Goal: Navigation & Orientation: Find specific page/section

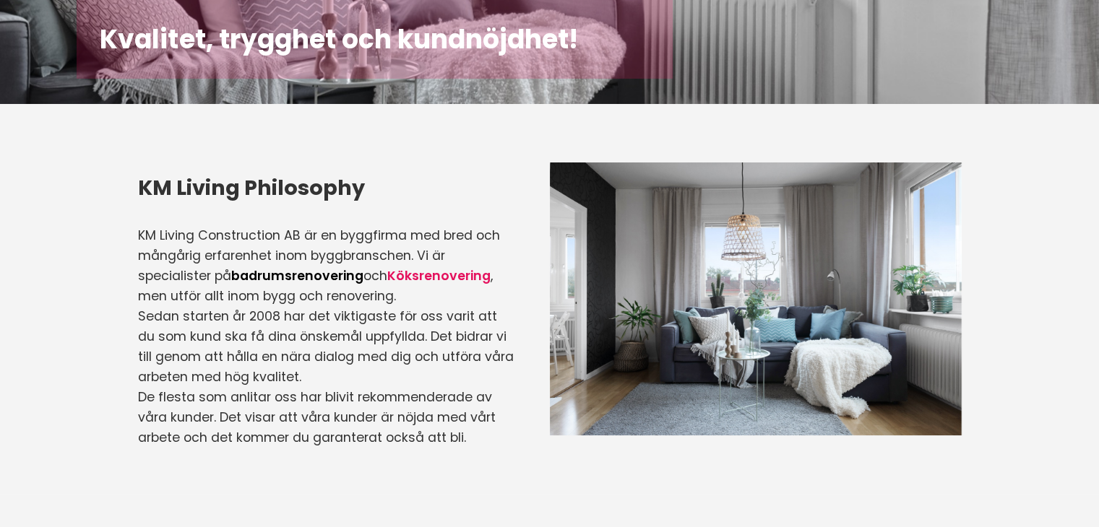
scroll to position [283, 0]
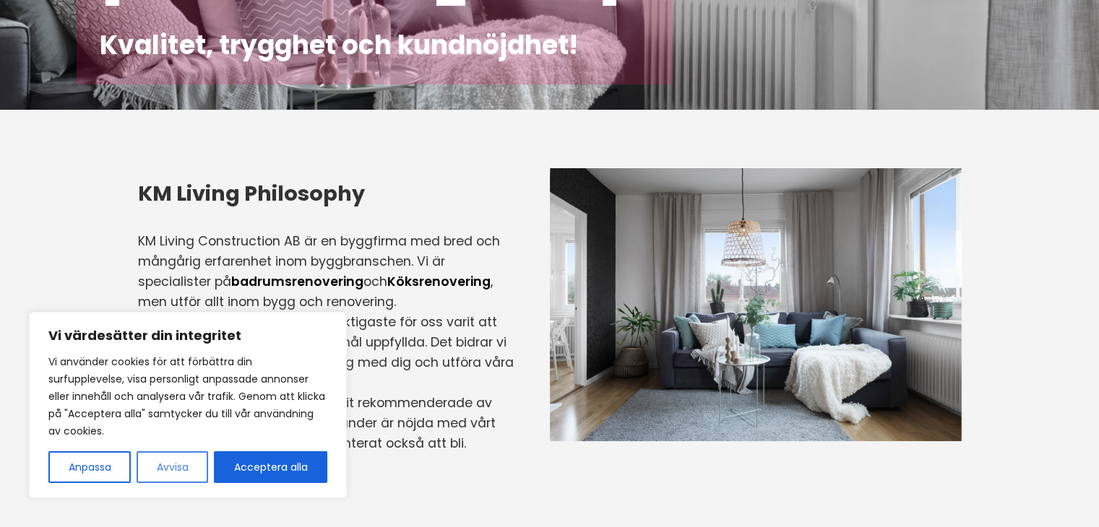
click at [165, 472] on button "Avvisa" at bounding box center [173, 467] width 72 height 32
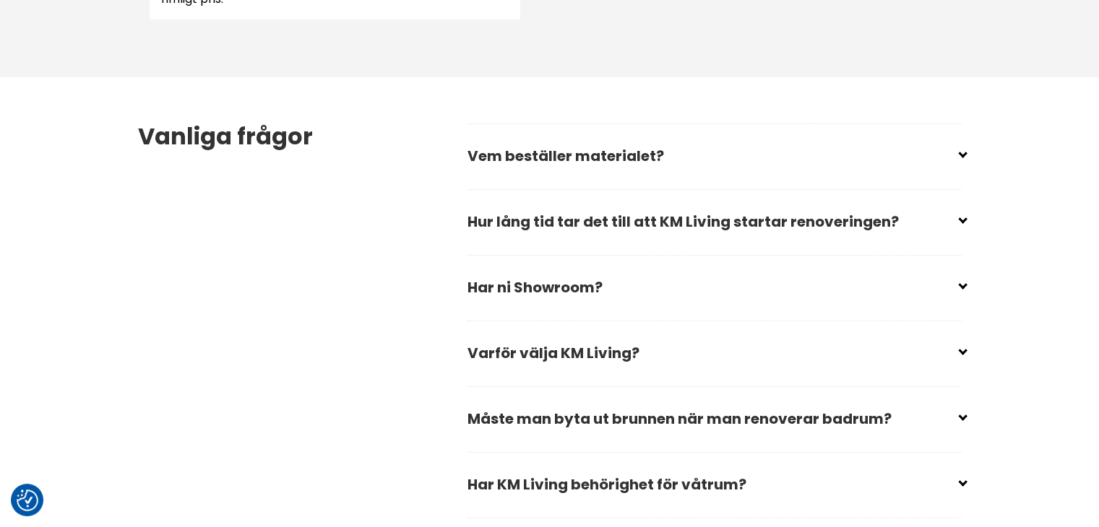
scroll to position [1944, 0]
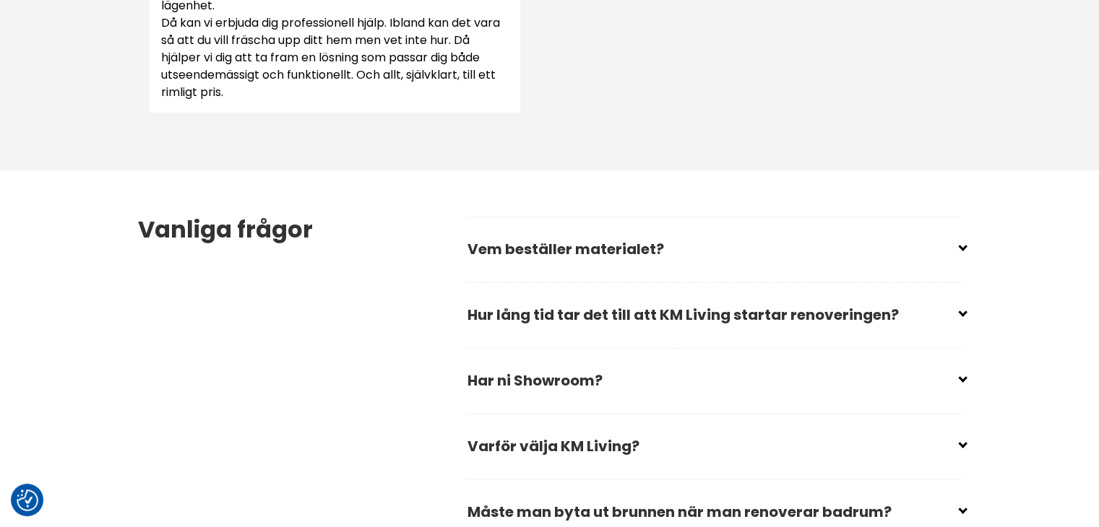
click at [543, 430] on input "checkbox" at bounding box center [717, 441] width 494 height 22
checkbox input "false"
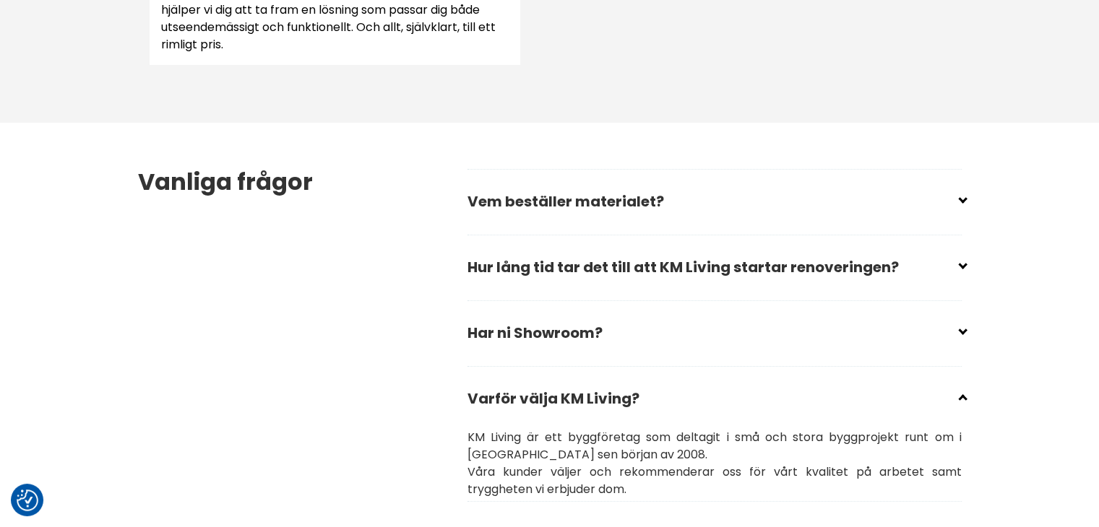
scroll to position [2017, 0]
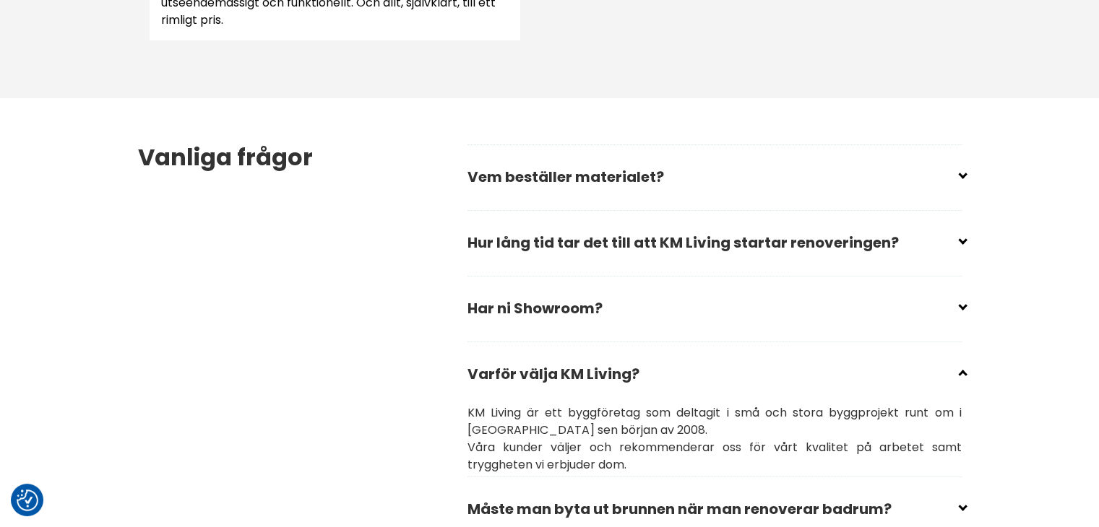
click at [533, 292] on input "checkbox" at bounding box center [717, 303] width 494 height 22
checkbox input "false"
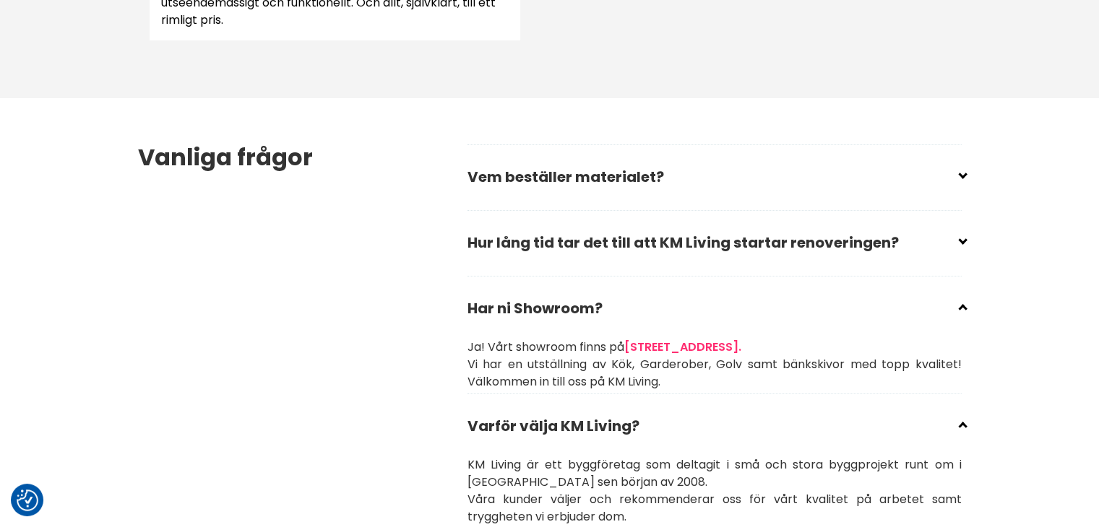
click at [597, 226] on input "checkbox" at bounding box center [717, 237] width 494 height 22
checkbox input "false"
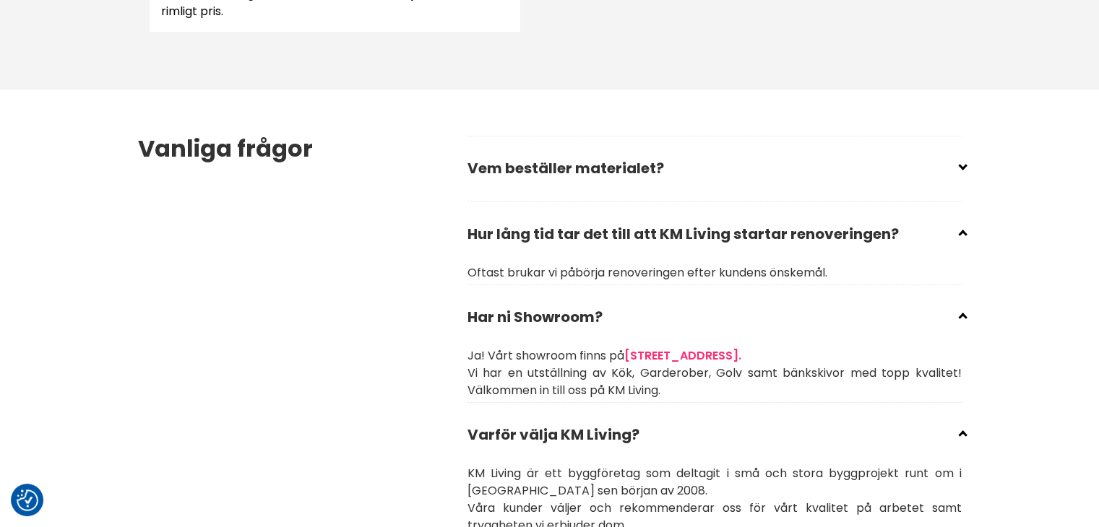
scroll to position [1944, 0]
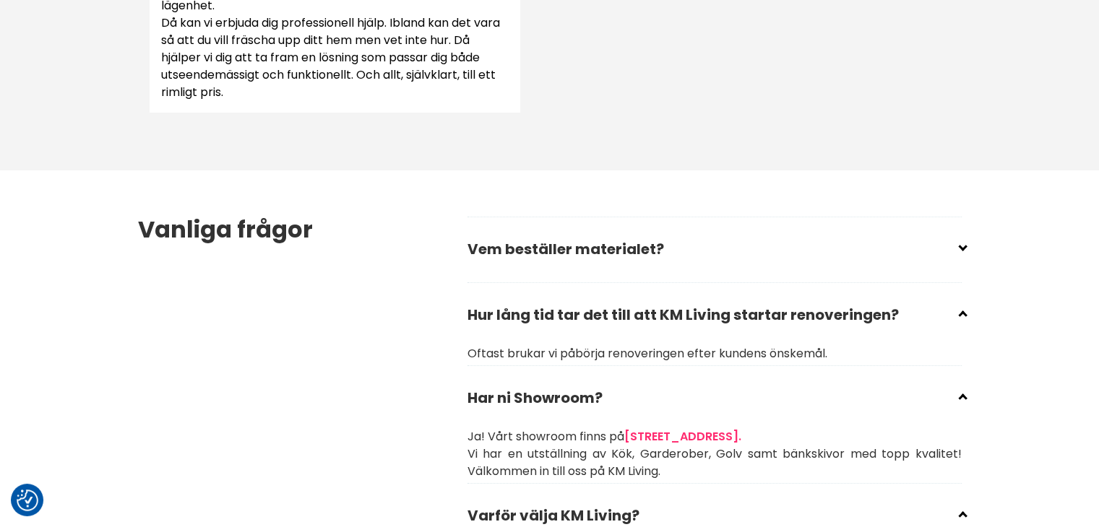
click at [563, 233] on input "checkbox" at bounding box center [717, 244] width 494 height 22
checkbox input "false"
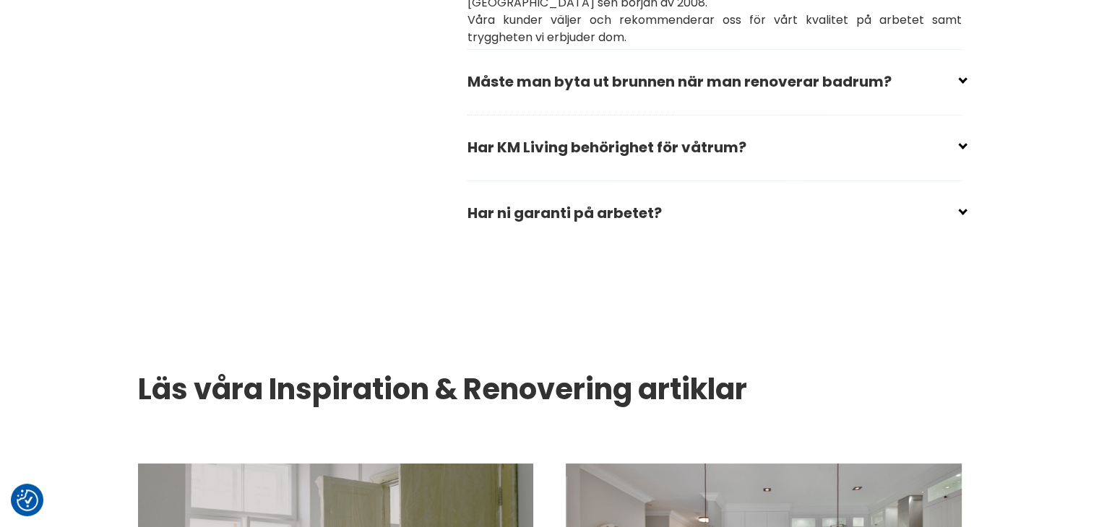
scroll to position [2739, 0]
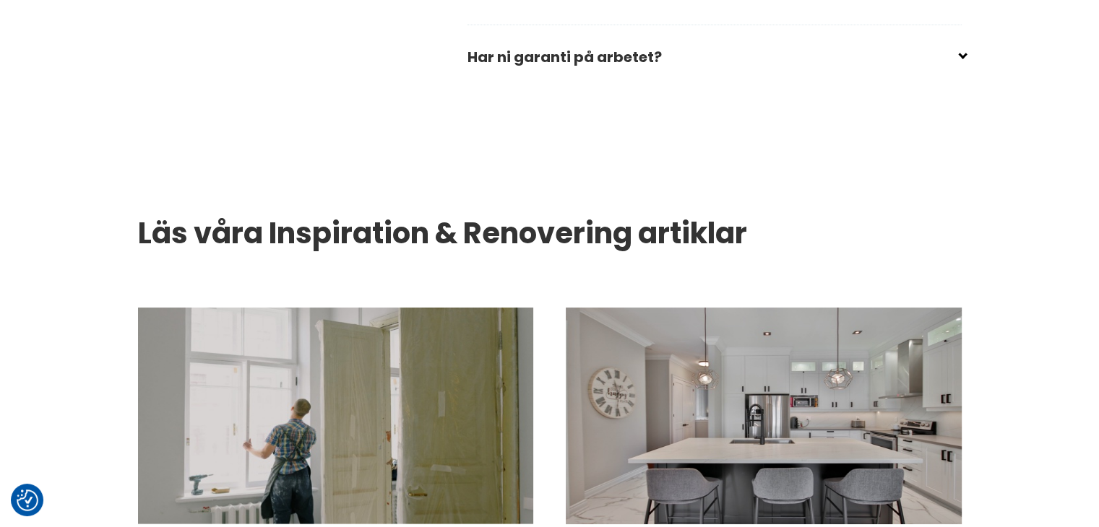
drag, startPoint x: 679, startPoint y: 246, endPoint x: 662, endPoint y: 246, distance: 17.3
click at [679, 308] on img at bounding box center [763, 416] width 395 height 217
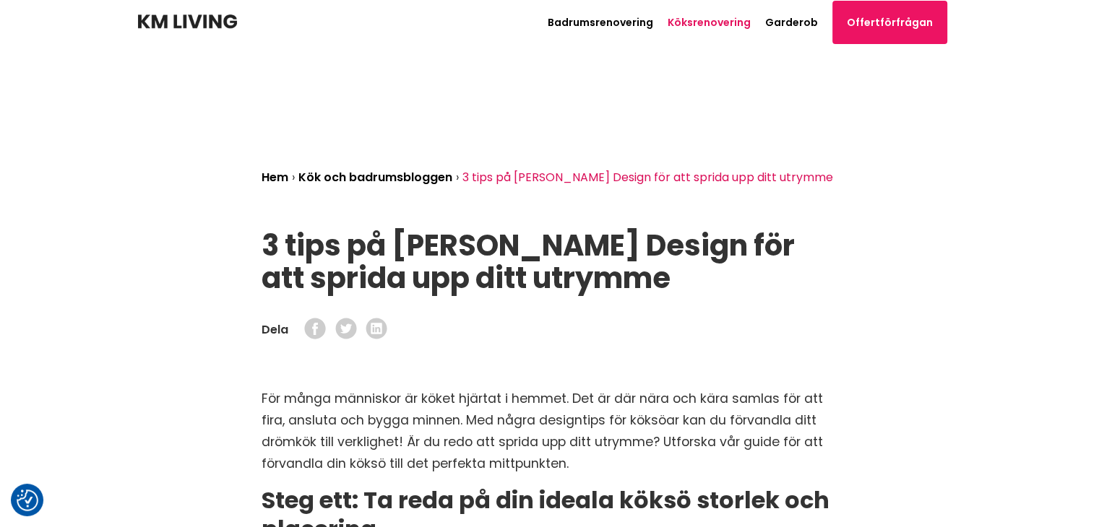
click at [728, 20] on link "Köksrenovering" at bounding box center [708, 22] width 83 height 14
